Goal: Task Accomplishment & Management: Manage account settings

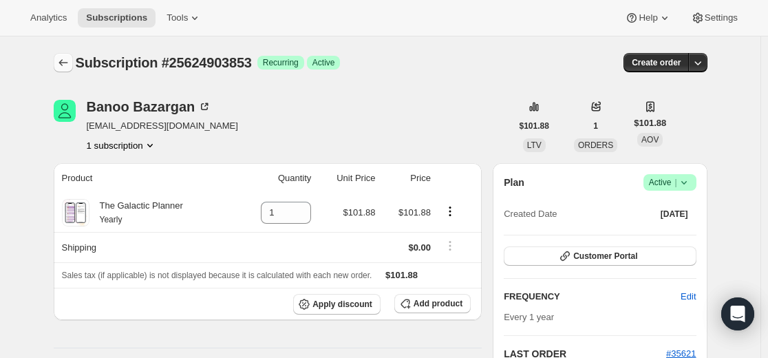
click at [61, 60] on icon "Subscriptions" at bounding box center [63, 63] width 14 height 14
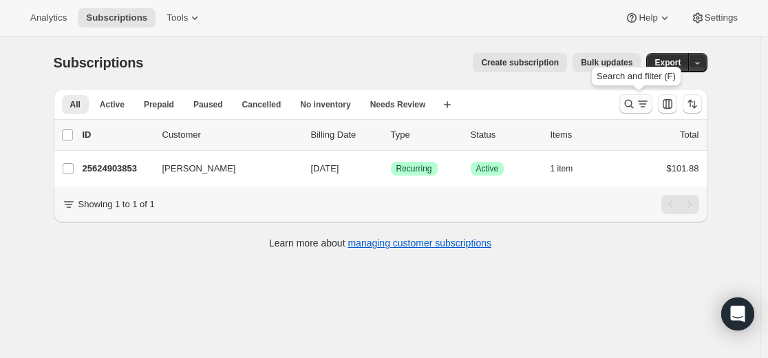
click at [633, 104] on icon "Search and filter results" at bounding box center [629, 104] width 14 height 14
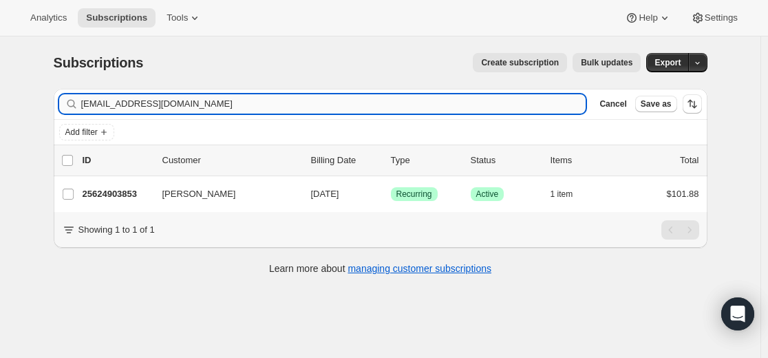
click at [448, 102] on input "[EMAIL_ADDRESS][DOMAIN_NAME]" at bounding box center [333, 103] width 505 height 19
type input "[EMAIL_ADDRESS][DOMAIN_NAME]"
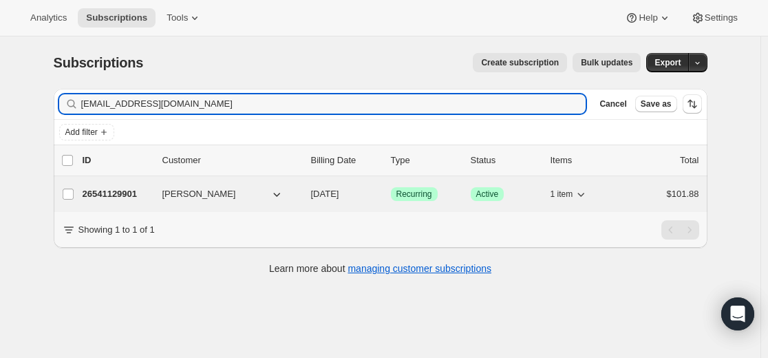
click at [130, 191] on p "26541129901" at bounding box center [117, 194] width 69 height 14
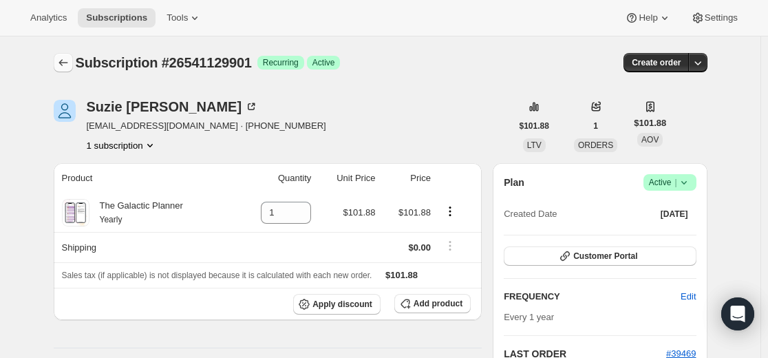
click at [70, 65] on icon "Subscriptions" at bounding box center [63, 63] width 14 height 14
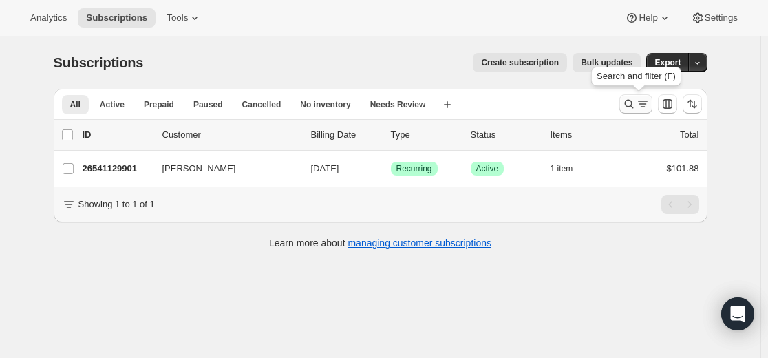
click at [631, 101] on icon "Search and filter results" at bounding box center [629, 104] width 14 height 14
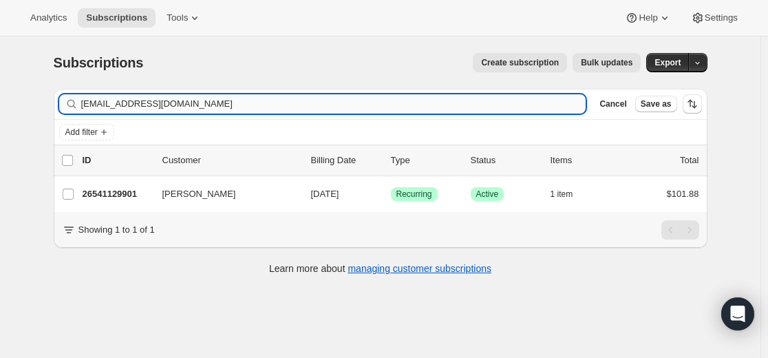
click at [477, 105] on input "[EMAIL_ADDRESS][DOMAIN_NAME]" at bounding box center [333, 103] width 505 height 19
type input "[EMAIL_ADDRESS][DOMAIN_NAME]"
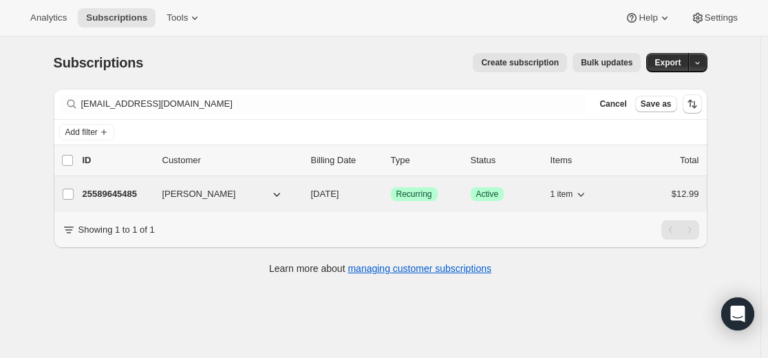
click at [115, 193] on p "25589645485" at bounding box center [117, 194] width 69 height 14
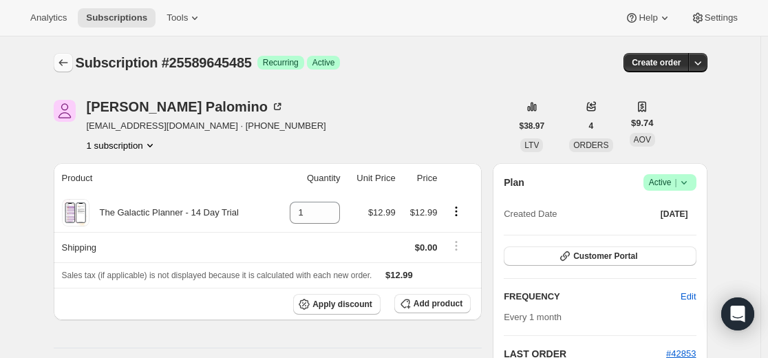
click at [63, 57] on icon "Subscriptions" at bounding box center [63, 63] width 14 height 14
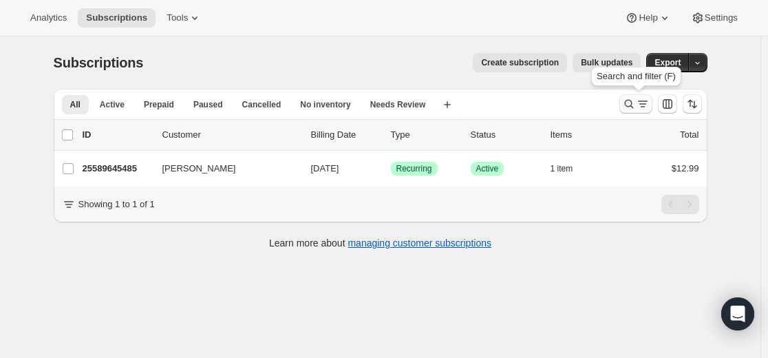
click at [623, 106] on button "Search and filter results" at bounding box center [636, 103] width 33 height 19
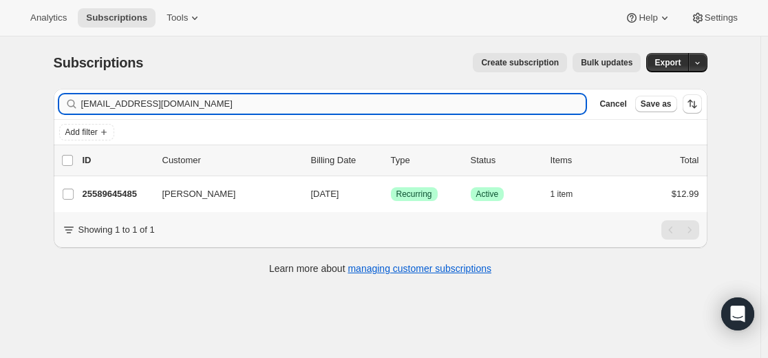
click at [520, 102] on input "[EMAIL_ADDRESS][DOMAIN_NAME]" at bounding box center [333, 103] width 505 height 19
type input "[EMAIL_ADDRESS][DOMAIN_NAME]"
